Goal: Transaction & Acquisition: Purchase product/service

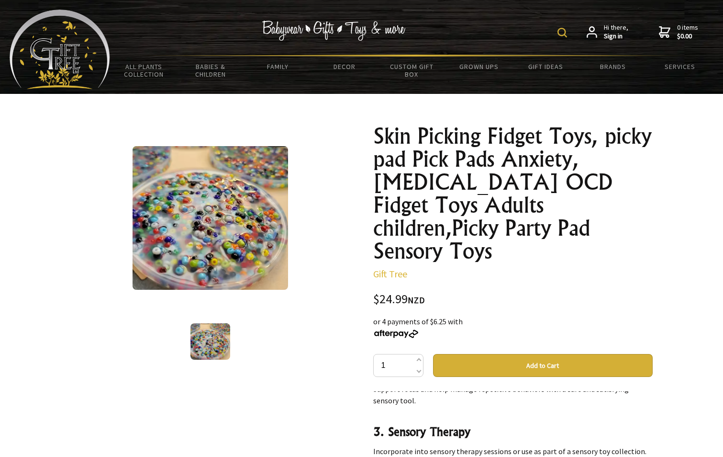
click at [470, 354] on button "Add to Cart" at bounding box center [543, 365] width 220 height 23
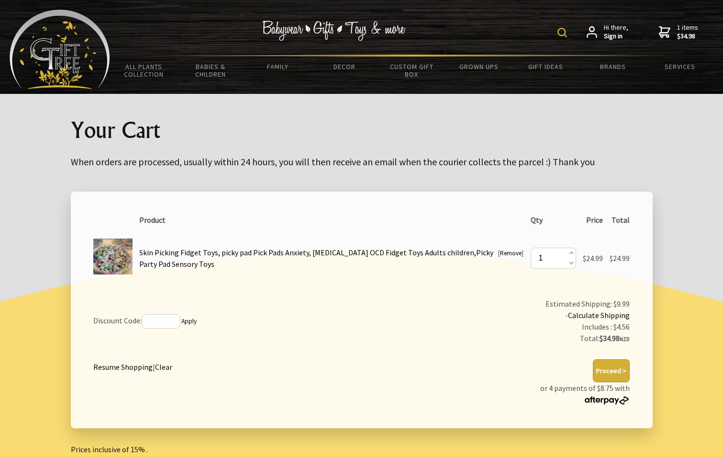
click at [569, 32] on form at bounding box center [565, 31] width 14 height 17
click at [566, 32] on img at bounding box center [563, 33] width 10 height 10
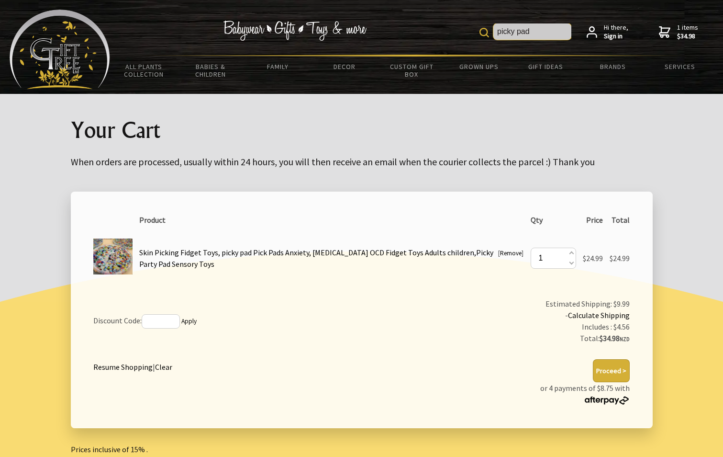
type input "picky pad"
click at [484, 34] on img at bounding box center [485, 33] width 10 height 10
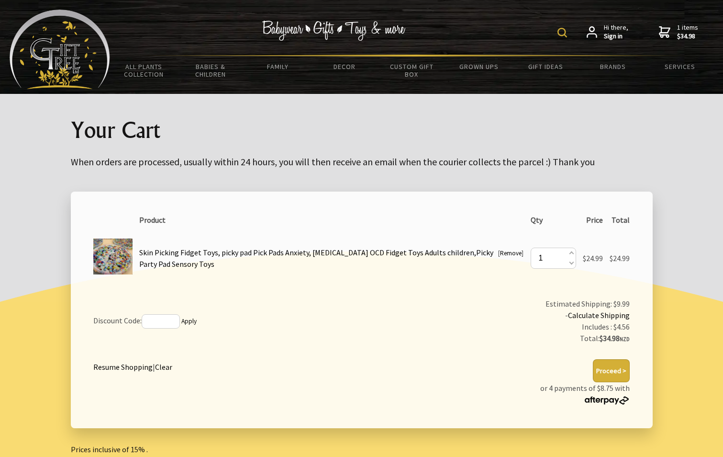
click at [559, 33] on img at bounding box center [563, 33] width 10 height 10
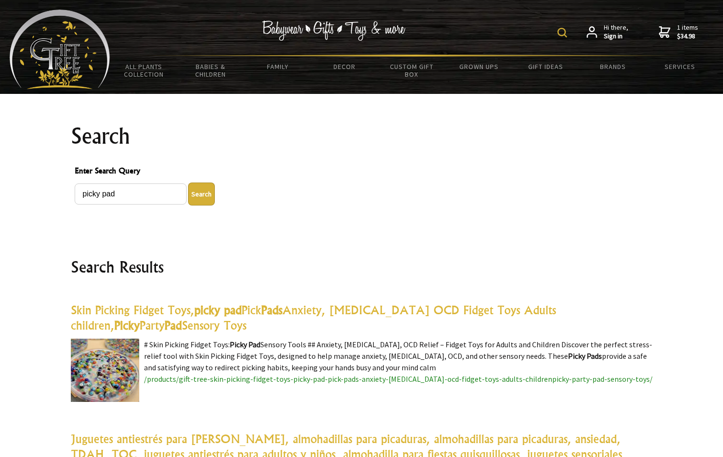
click at [323, 311] on link "Skin Picking Fidget Toys, picky pad Pick Pads Anxiety, ADHD OCD Fidget Toys Adu…" at bounding box center [313, 318] width 485 height 30
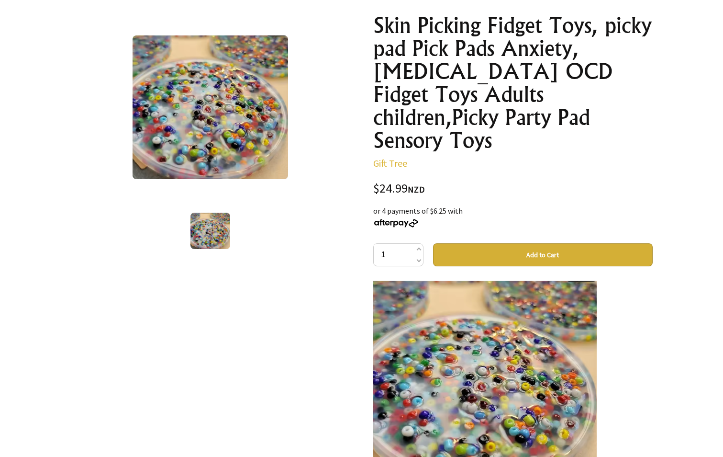
scroll to position [111, 0]
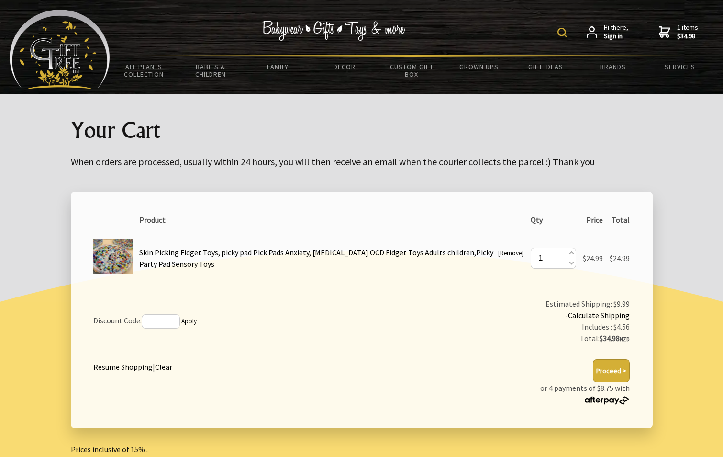
click at [406, 251] on link "Skin Picking Fidget Toys, picky pad Pick Pads Anxiety, [MEDICAL_DATA] OCD Fidge…" at bounding box center [316, 258] width 354 height 21
